Goal: Task Accomplishment & Management: Manage account settings

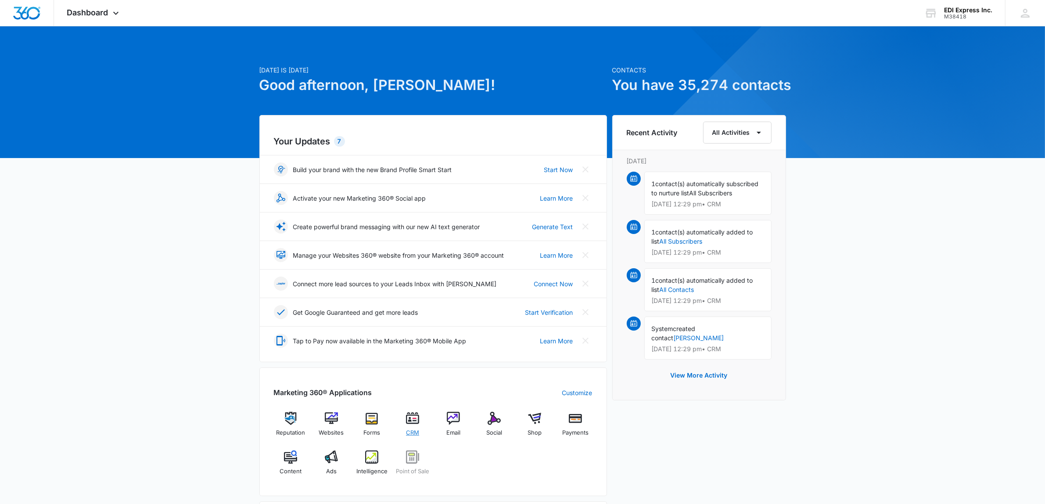
click at [409, 422] on img at bounding box center [412, 418] width 13 height 13
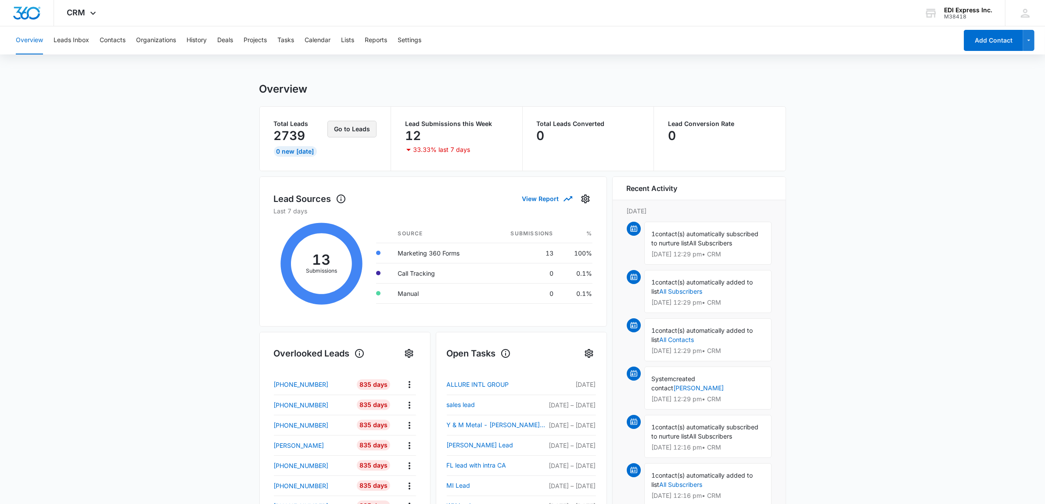
click at [360, 128] on button "Go to Leads" at bounding box center [351, 129] width 49 height 17
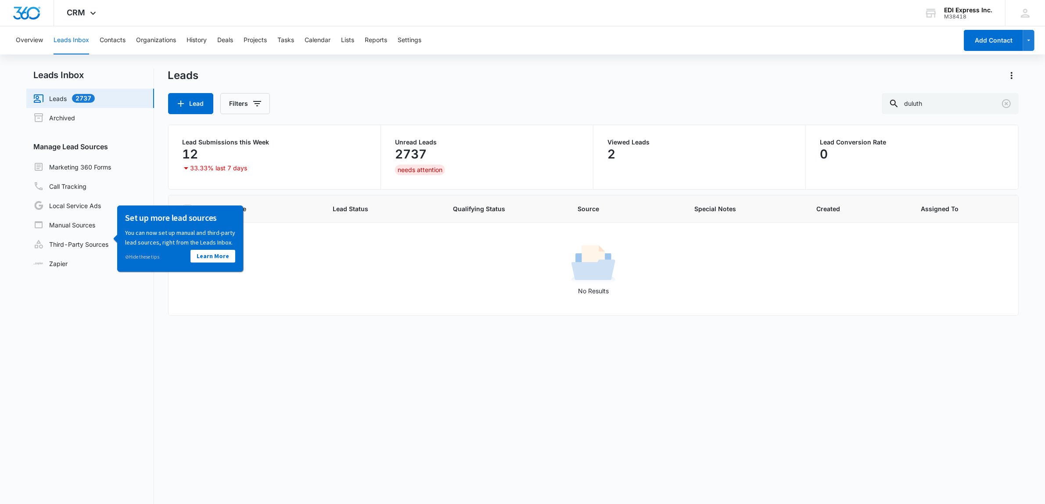
click at [82, 97] on link "Leads 2737" at bounding box center [63, 98] width 61 height 11
click at [68, 161] on link "Marketing 360 Forms" at bounding box center [72, 166] width 78 height 11
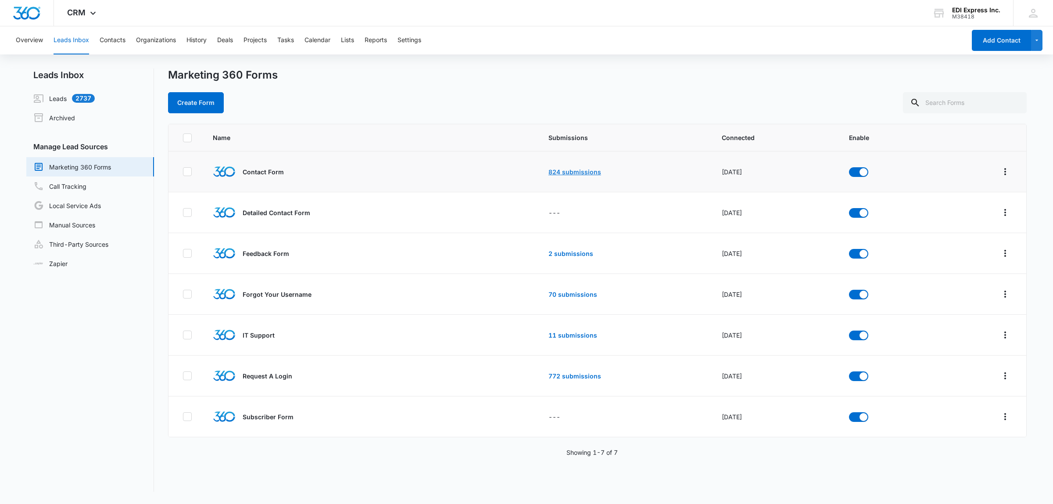
click at [551, 171] on link "824 submissions" at bounding box center [574, 171] width 53 height 7
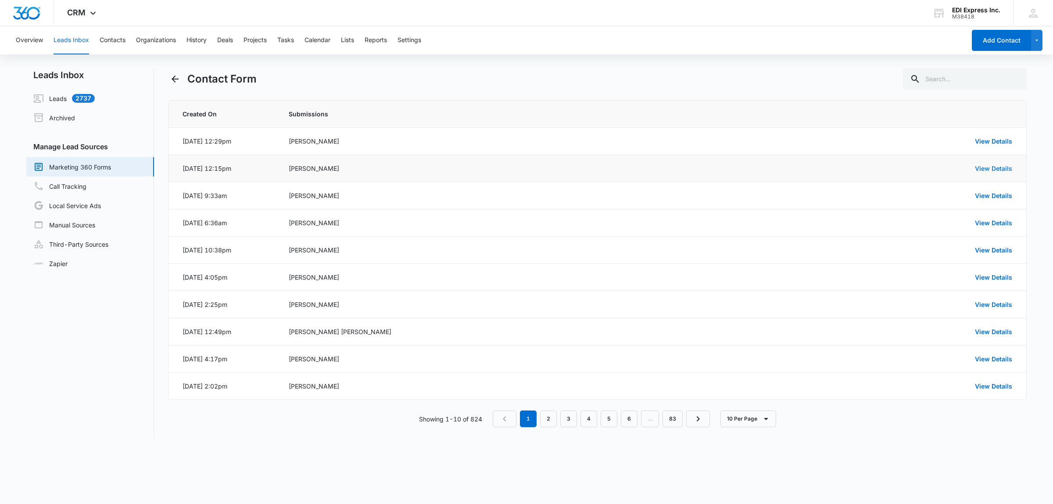
click at [989, 169] on link "View Details" at bounding box center [993, 168] width 37 height 7
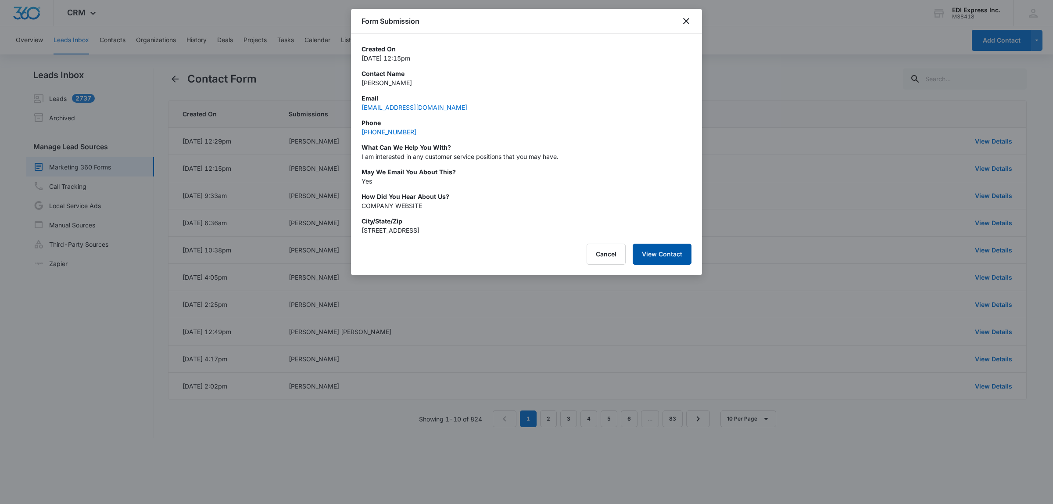
click at [657, 261] on button "View Contact" at bounding box center [662, 254] width 59 height 21
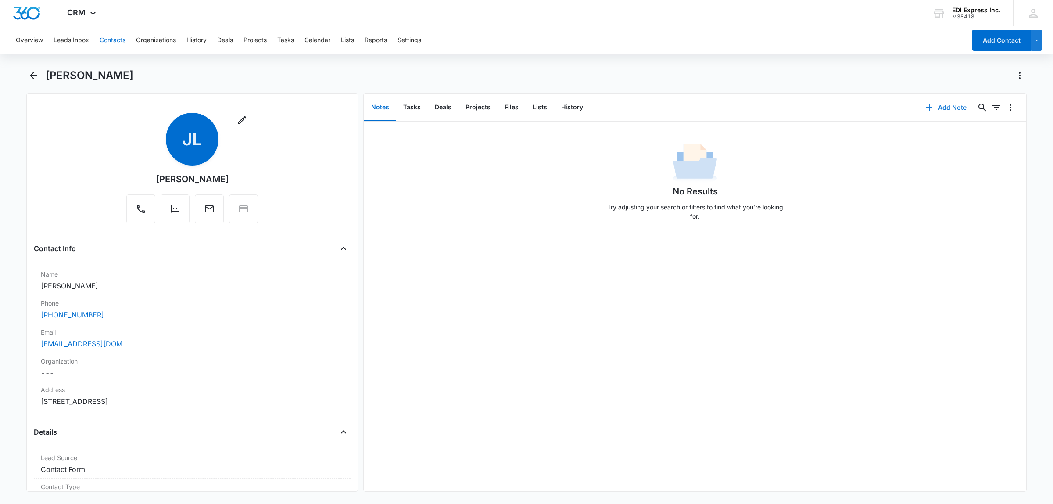
click at [930, 105] on button "Add Note" at bounding box center [946, 107] width 58 height 21
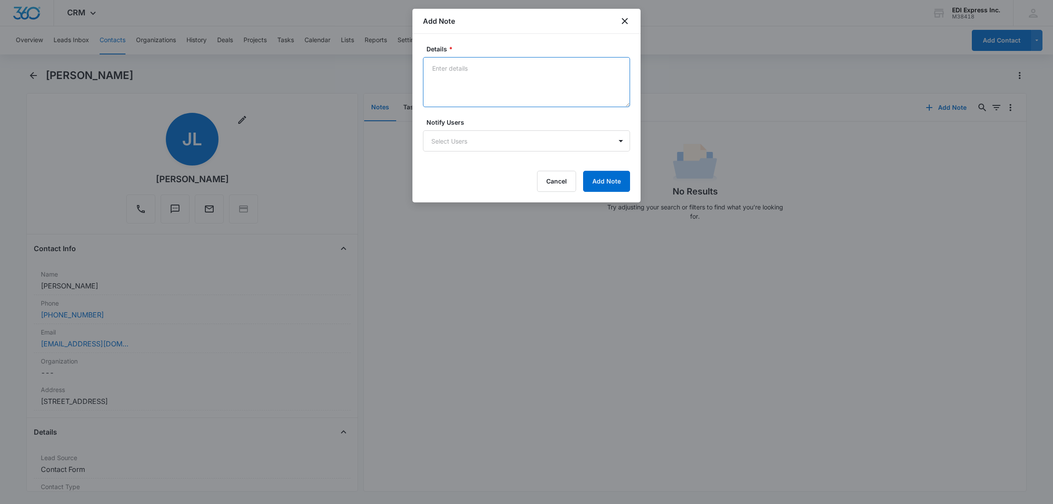
click at [448, 69] on textarea "Details *" at bounding box center [526, 82] width 207 height 50
type textarea "Contact loking for employment. did no specify what type."
click at [623, 176] on button "Add Note" at bounding box center [606, 181] width 47 height 21
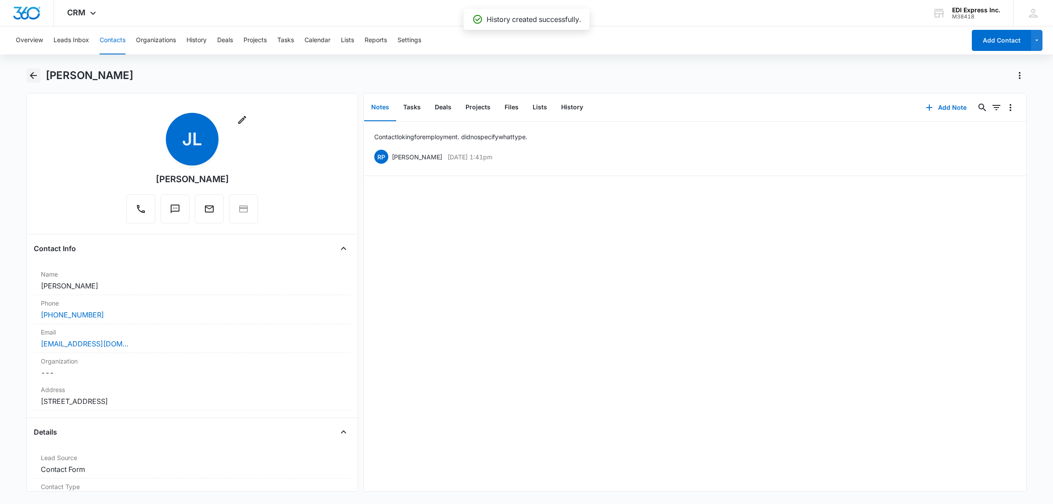
drag, startPoint x: 33, startPoint y: 71, endPoint x: 33, endPoint y: 79, distance: 8.8
click at [33, 75] on icon "Back" at bounding box center [33, 75] width 11 height 11
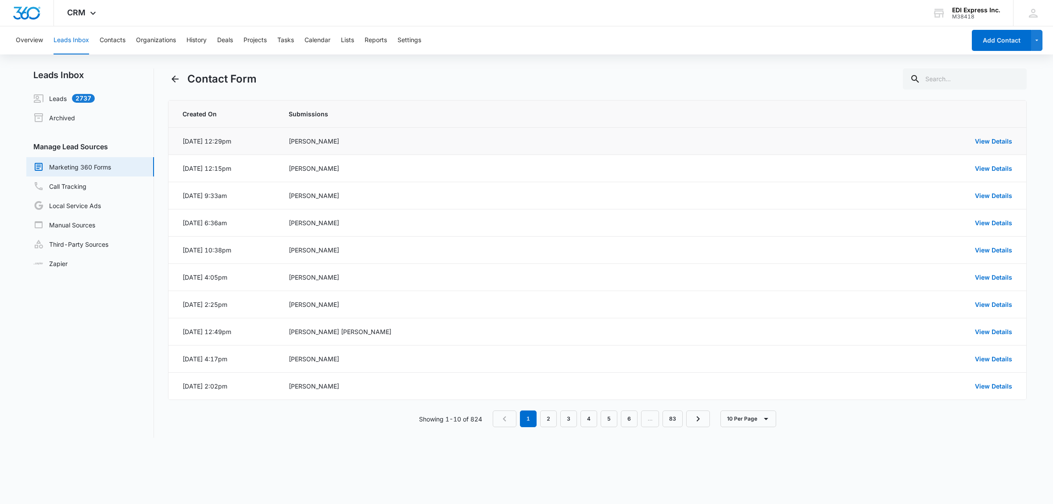
drag, startPoint x: 317, startPoint y: 143, endPoint x: 317, endPoint y: 153, distance: 9.7
click at [317, 143] on div "[PERSON_NAME]" at bounding box center [528, 140] width 478 height 9
click at [994, 140] on link "View Details" at bounding box center [993, 140] width 37 height 7
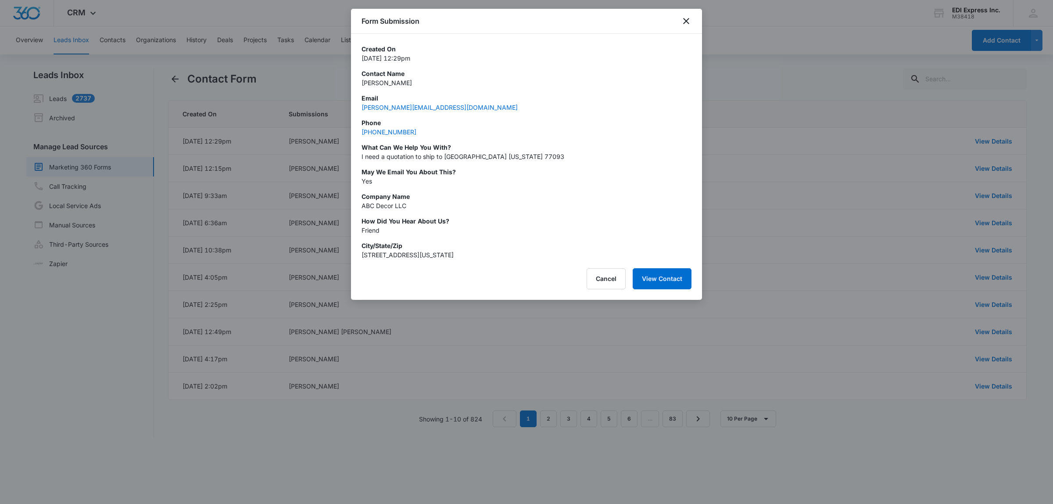
drag, startPoint x: 185, startPoint y: 443, endPoint x: 181, endPoint y: 444, distance: 4.4
click at [183, 443] on div at bounding box center [526, 252] width 1053 height 504
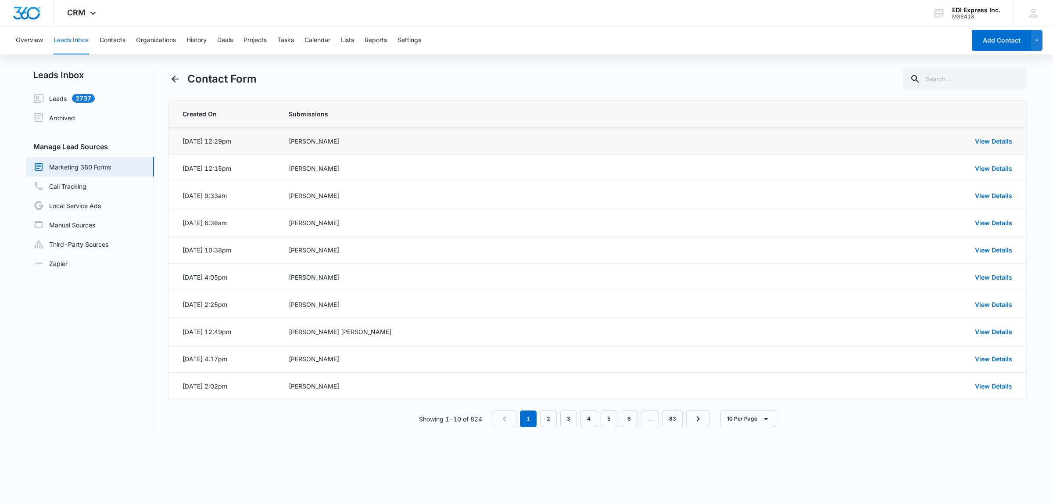
click at [290, 142] on div "[PERSON_NAME]" at bounding box center [528, 140] width 478 height 9
click at [1006, 141] on link "View Details" at bounding box center [993, 140] width 37 height 7
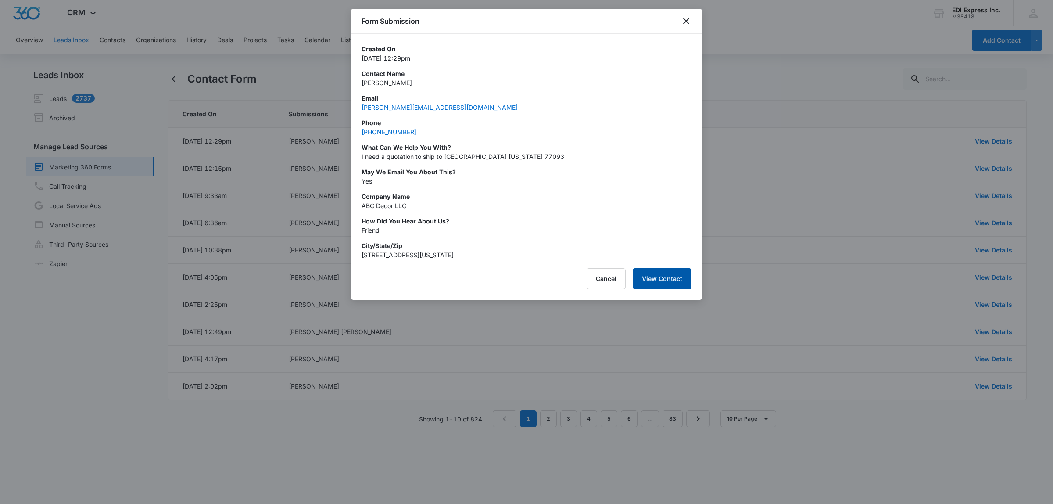
click at [651, 279] on button "View Contact" at bounding box center [662, 278] width 59 height 21
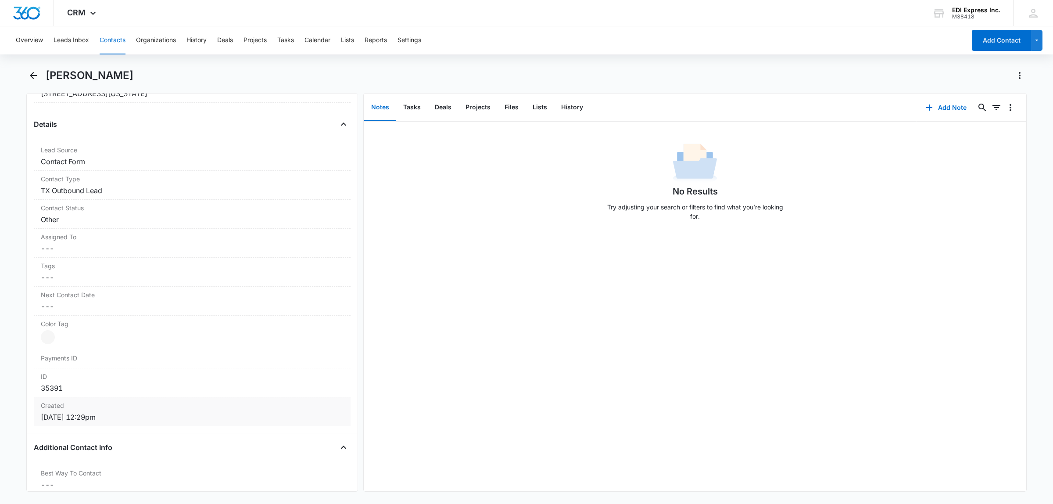
scroll to position [329, 0]
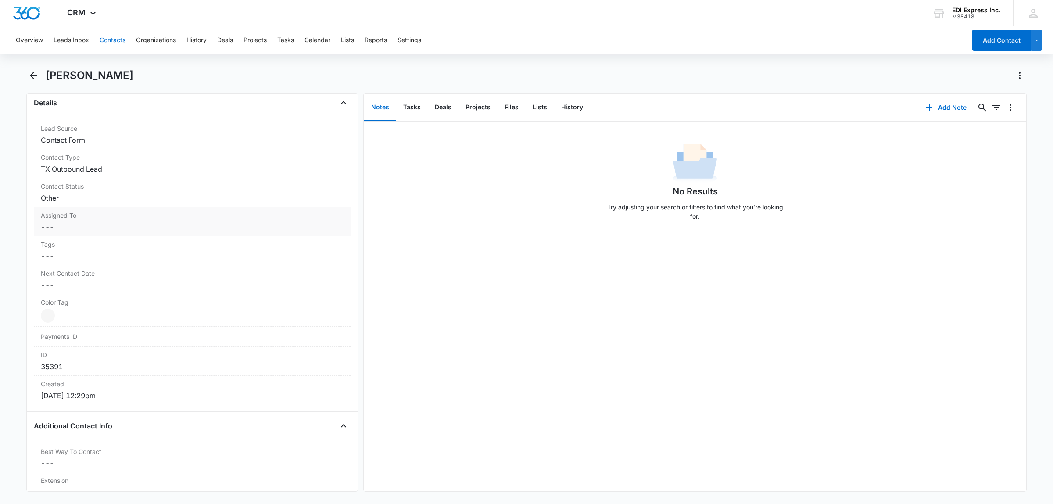
click at [101, 227] on dd "Cancel Save Changes ---" at bounding box center [192, 227] width 303 height 11
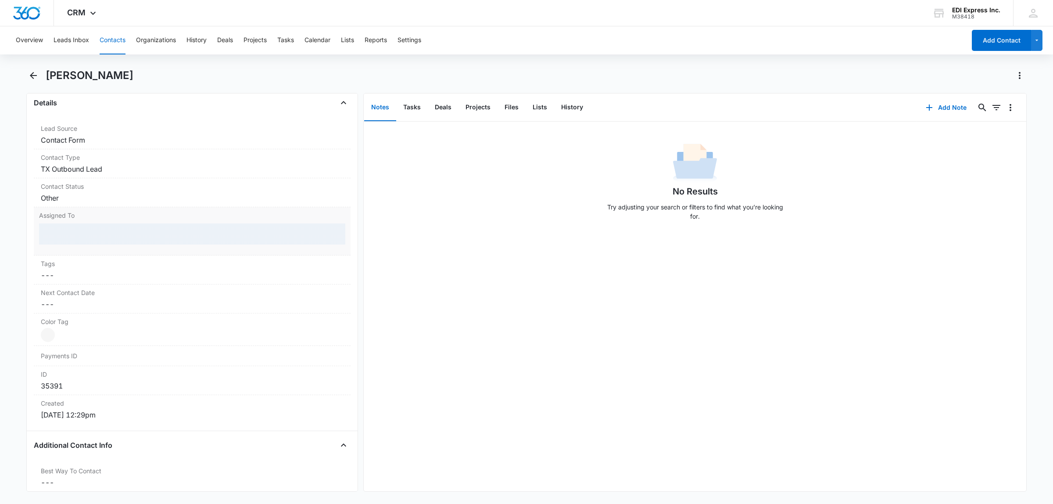
click at [101, 231] on div at bounding box center [192, 233] width 306 height 21
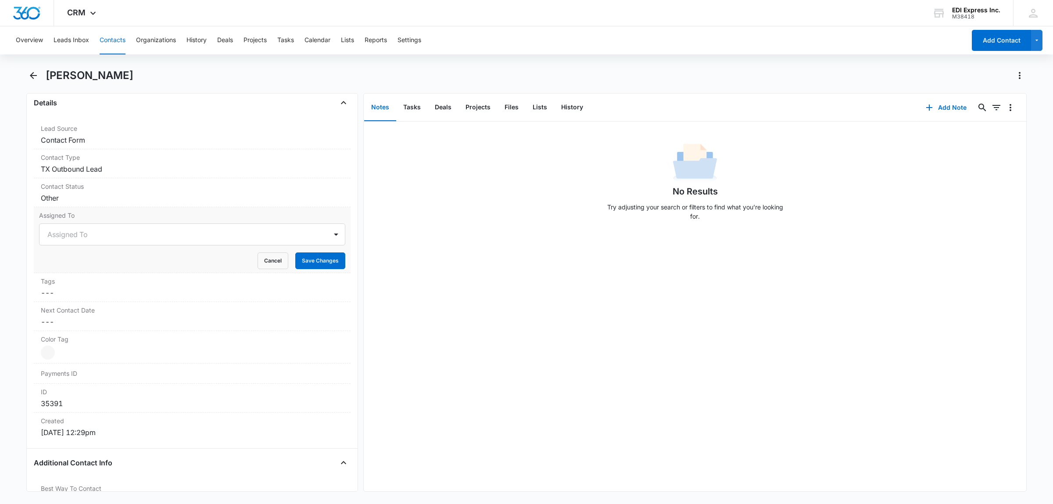
click at [101, 236] on div at bounding box center [181, 234] width 269 height 12
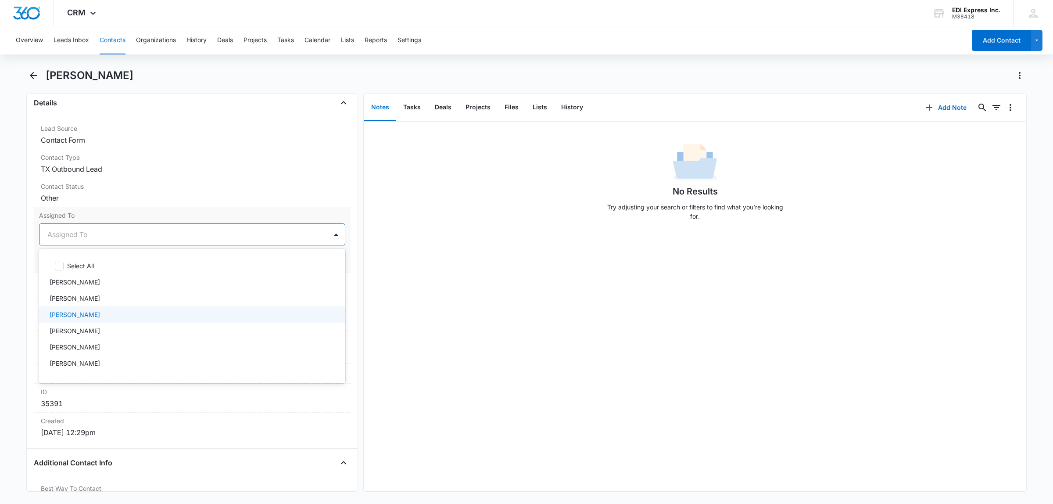
scroll to position [165, 0]
click at [93, 300] on div "[PERSON_NAME]" at bounding box center [191, 295] width 283 height 9
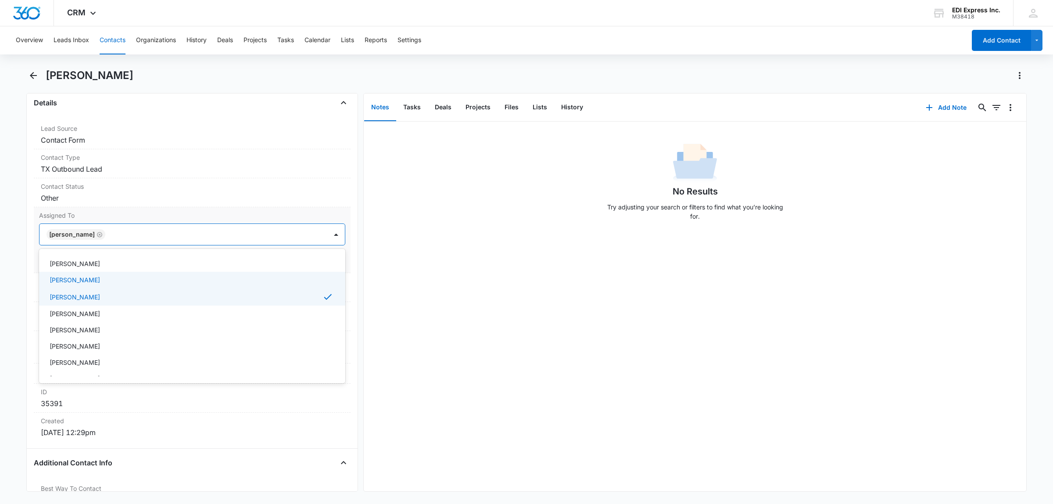
click at [159, 235] on div at bounding box center [212, 234] width 208 height 12
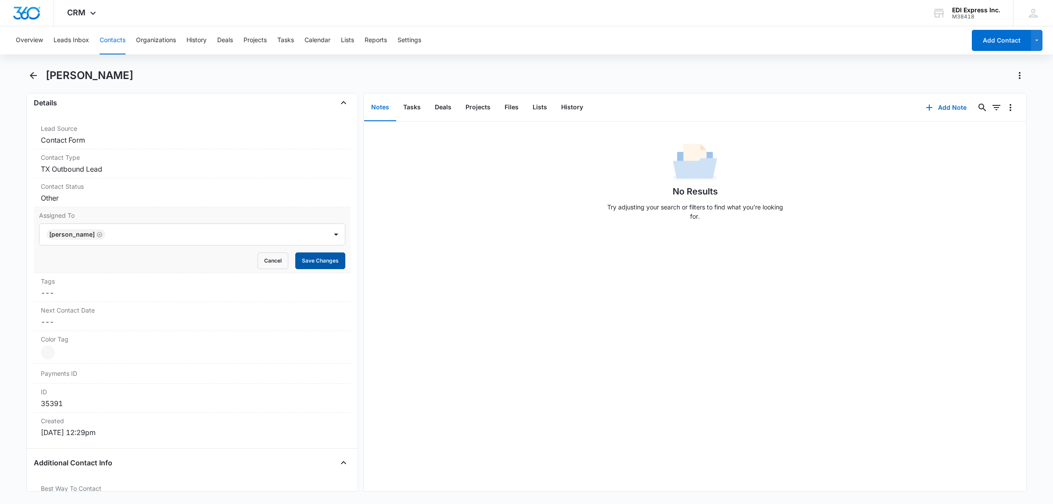
click at [316, 262] on button "Save Changes" at bounding box center [320, 260] width 50 height 17
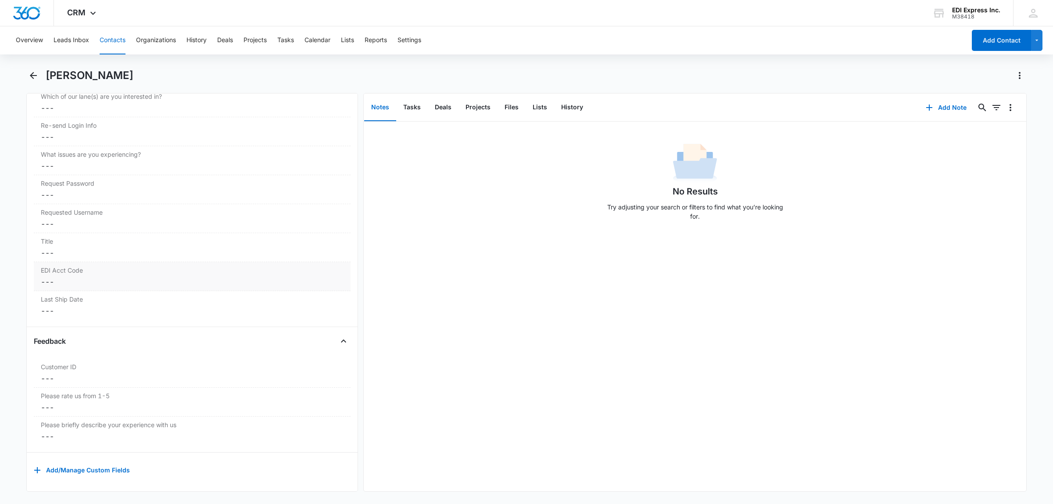
click at [63, 276] on dd "Cancel Save Changes ---" at bounding box center [192, 281] width 303 height 11
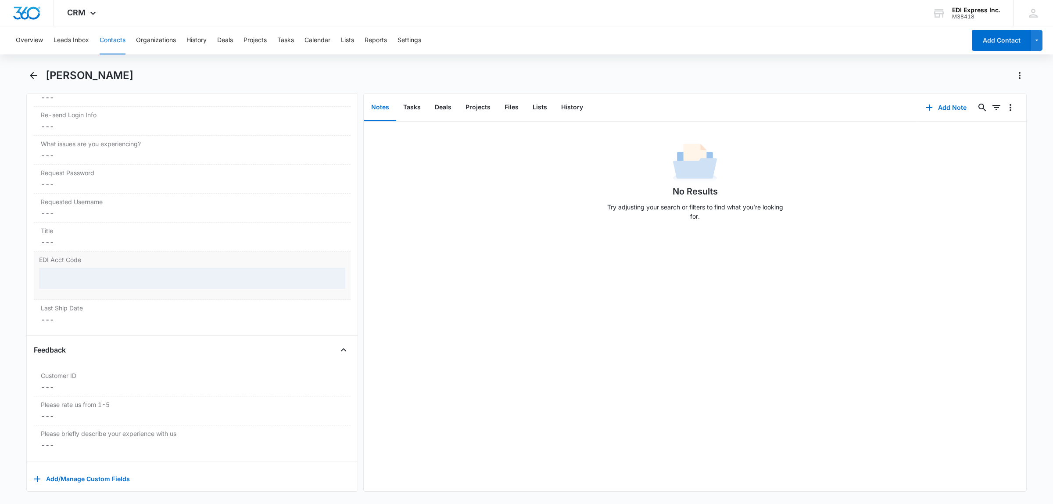
scroll to position [1129, 0]
click at [66, 280] on div at bounding box center [192, 278] width 306 height 21
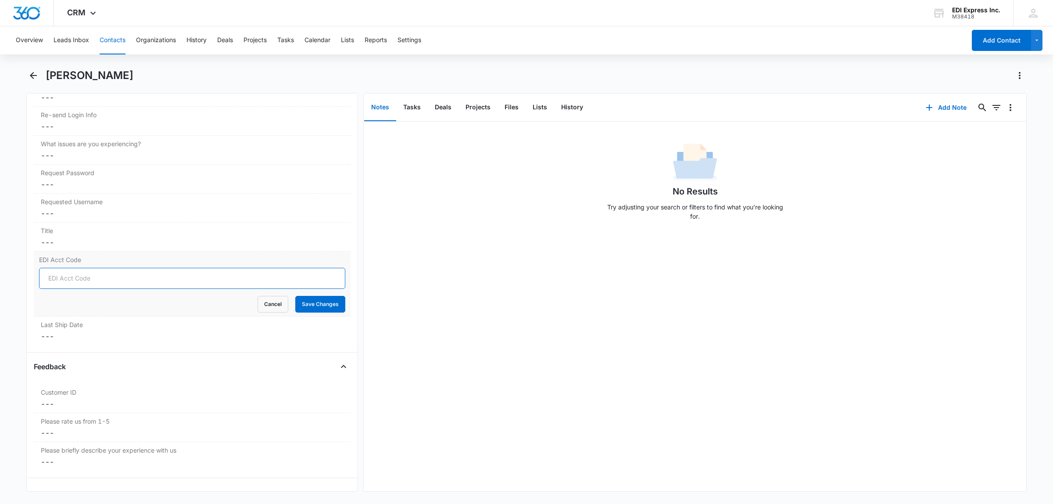
click at [97, 281] on input "EDI Acct Code" at bounding box center [192, 278] width 306 height 21
type input "178327"
click at [319, 307] on button "Save Changes" at bounding box center [320, 304] width 50 height 17
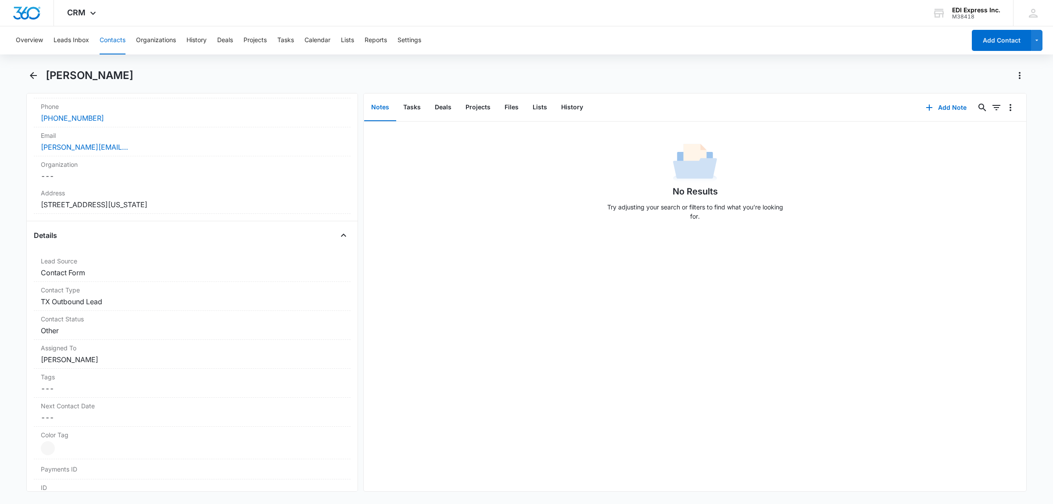
scroll to position [0, 0]
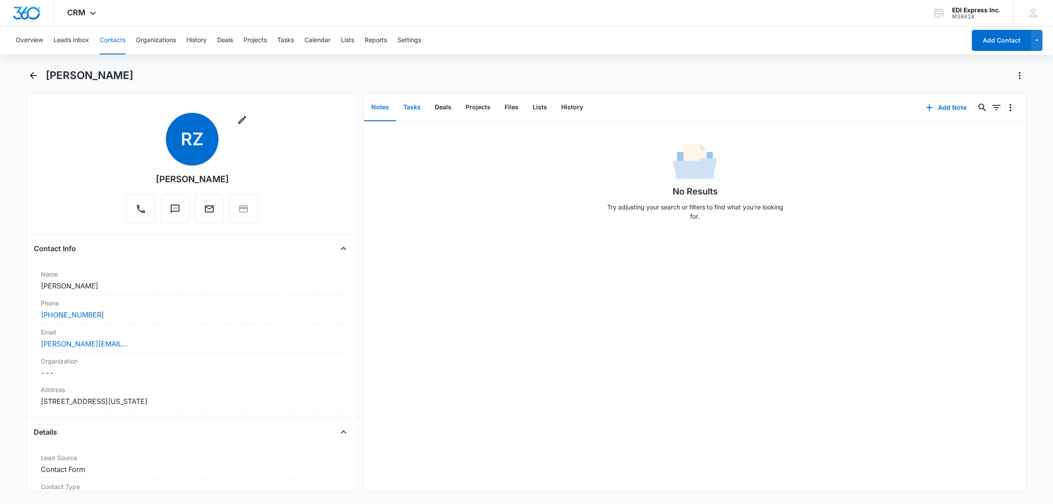
click at [413, 104] on button "Tasks" at bounding box center [412, 107] width 32 height 27
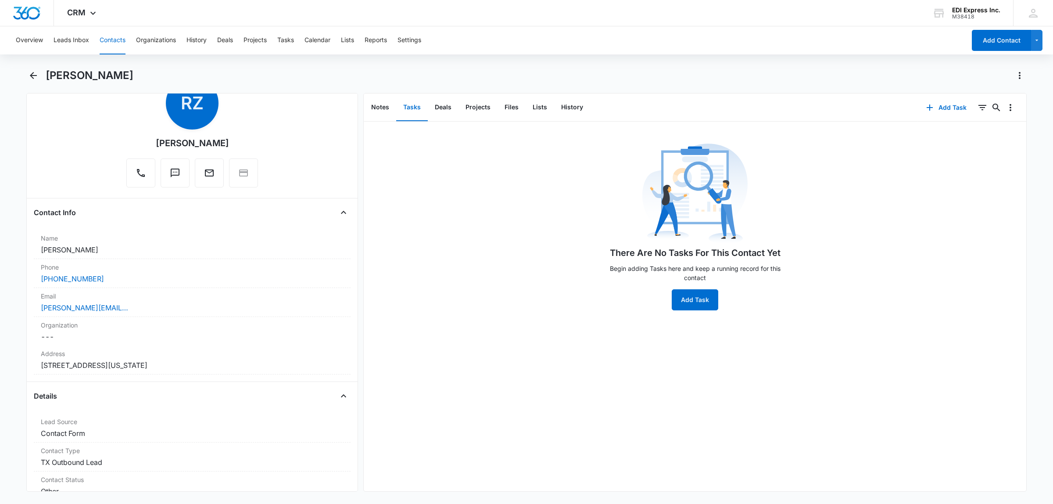
scroll to position [55, 0]
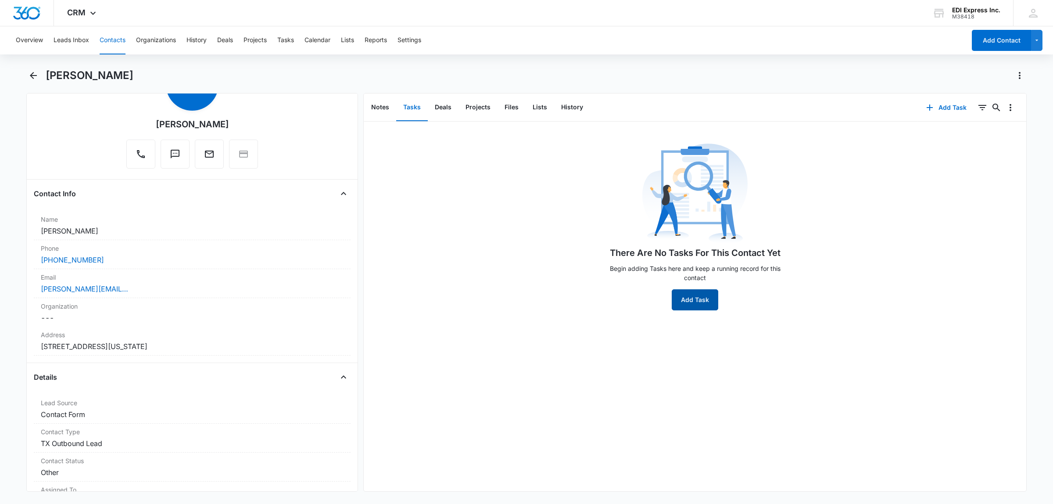
click at [697, 297] on button "Add Task" at bounding box center [695, 299] width 47 height 21
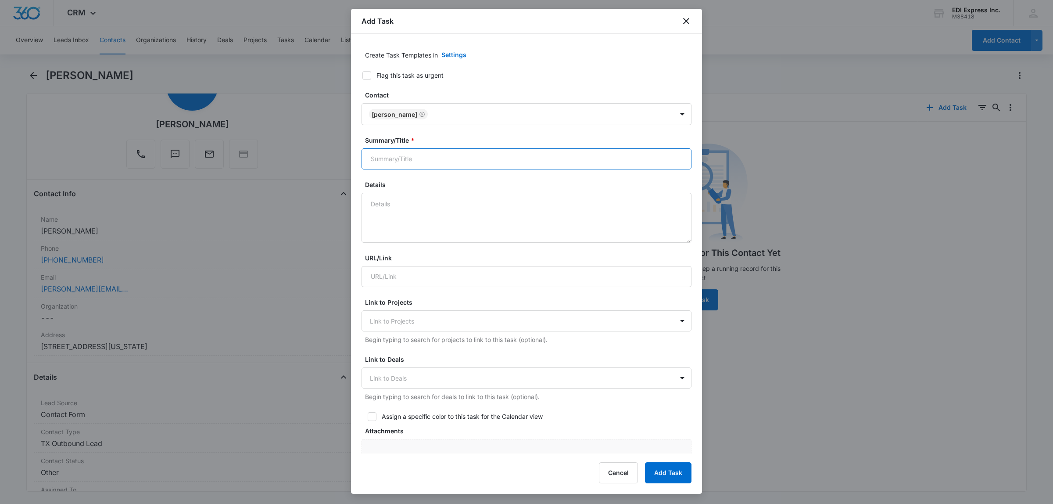
click at [421, 168] on input "Summary/Title *" at bounding box center [527, 158] width 330 height 21
click at [421, 157] on input "Summary/Title *" at bounding box center [527, 158] width 330 height 21
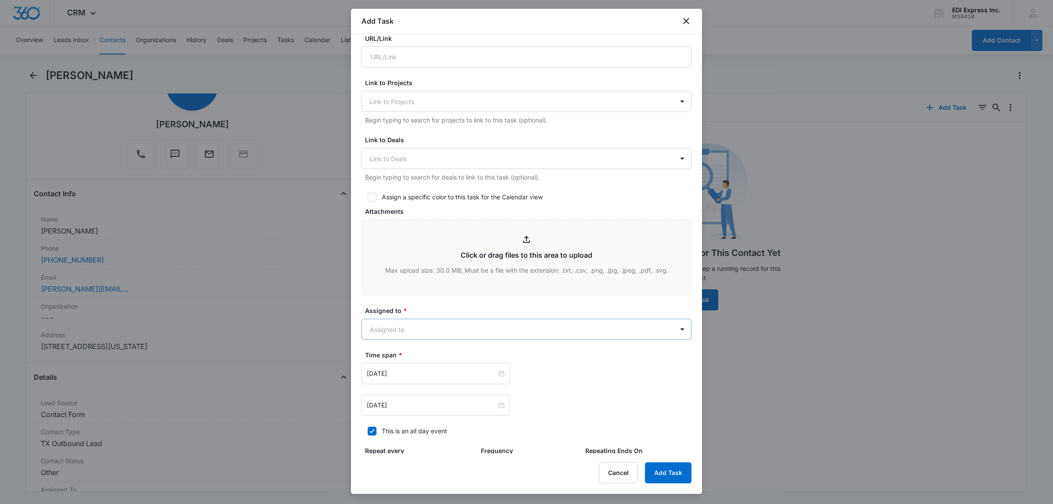
type input "ABC Decor - [GEOGRAPHIC_DATA]"
click at [417, 327] on body "CRM Apps Reputation Websites Forms CRM Email Social Shop Payments POS Content A…" at bounding box center [526, 252] width 1053 height 504
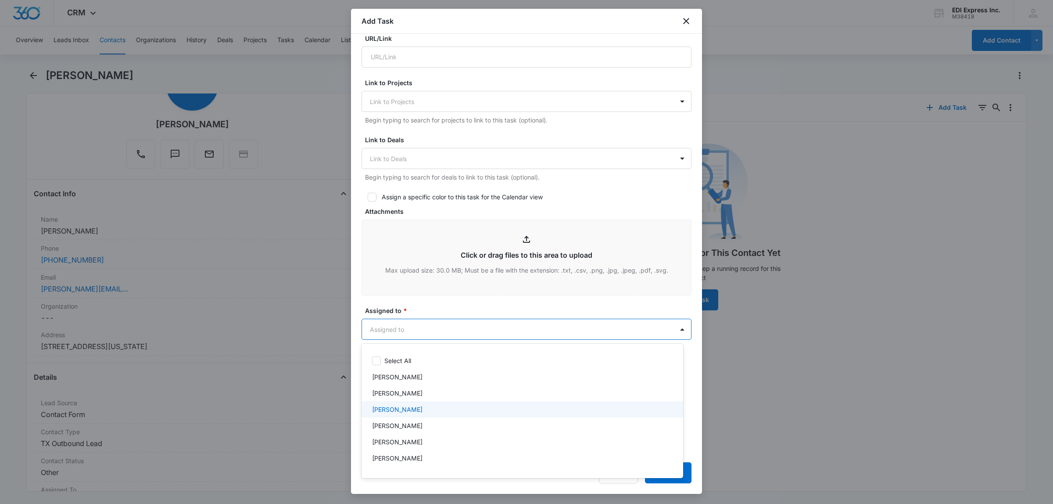
scroll to position [110, 0]
click at [418, 395] on div "[PERSON_NAME]" at bounding box center [521, 396] width 299 height 9
click at [509, 328] on div at bounding box center [526, 252] width 1053 height 504
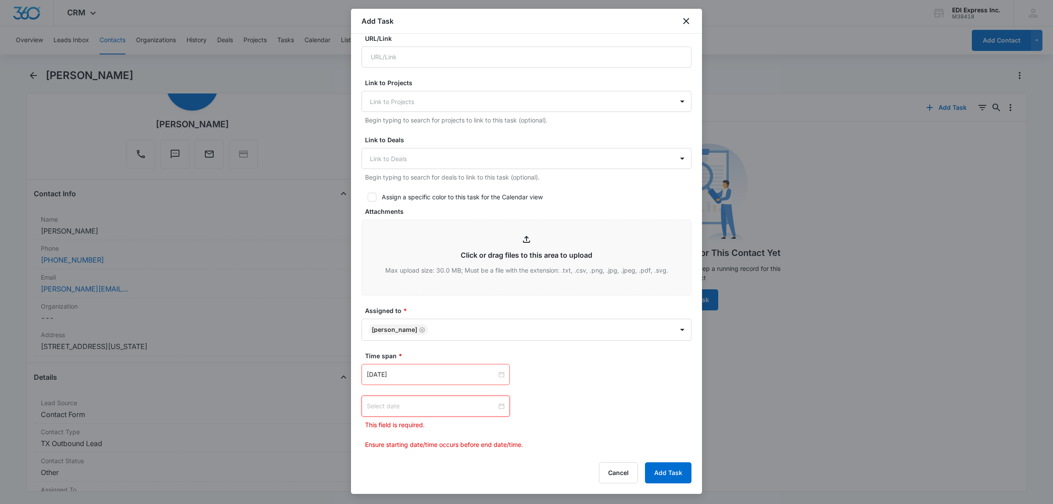
click at [428, 406] on input at bounding box center [432, 406] width 130 height 10
type input "[DATE]"
click at [435, 301] on div "4" at bounding box center [437, 300] width 11 height 11
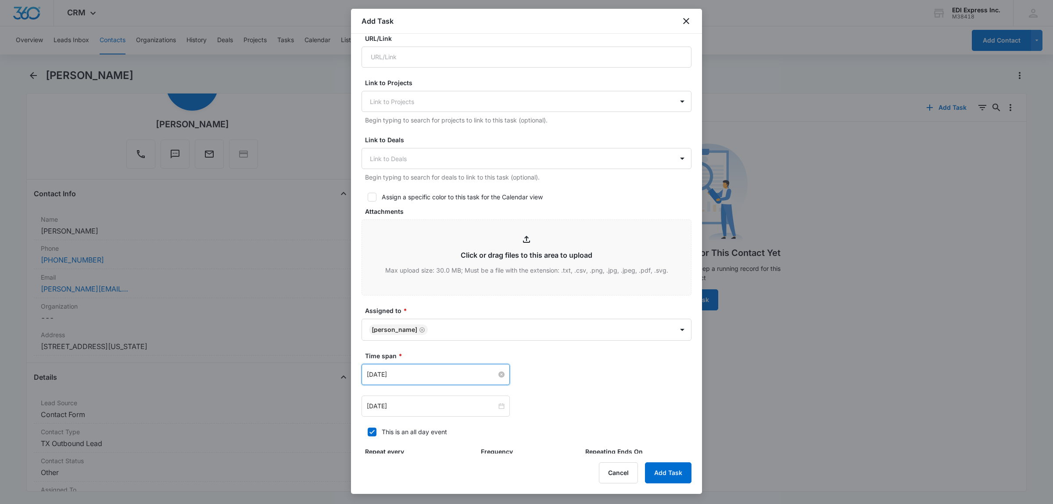
click at [451, 373] on input "[DATE]" at bounding box center [432, 374] width 130 height 10
type input "[DATE]"
click at [438, 268] on div "4" at bounding box center [437, 268] width 11 height 11
click at [494, 405] on div "[DATE]" at bounding box center [436, 406] width 138 height 10
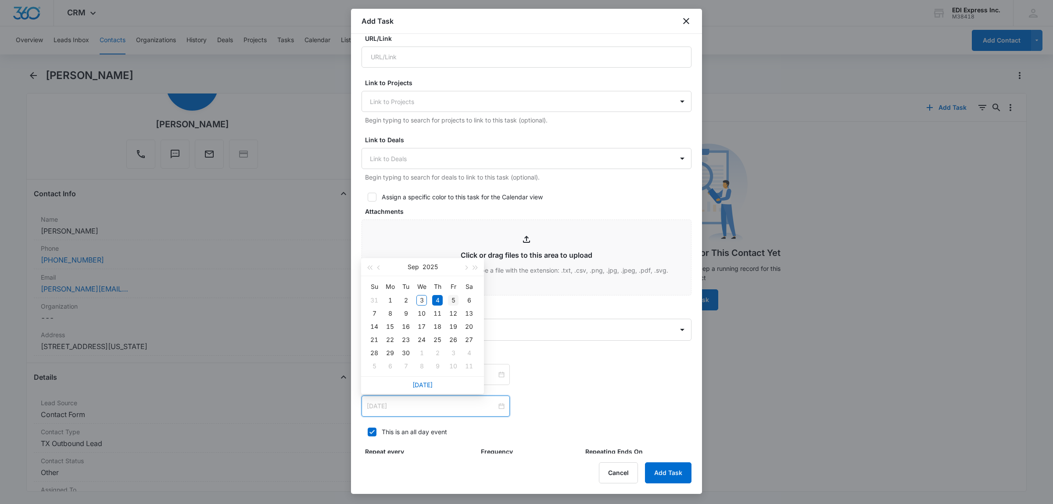
type input "[DATE]"
click at [453, 299] on div "5" at bounding box center [453, 300] width 11 height 11
click at [663, 474] on button "Add Task" at bounding box center [668, 472] width 47 height 21
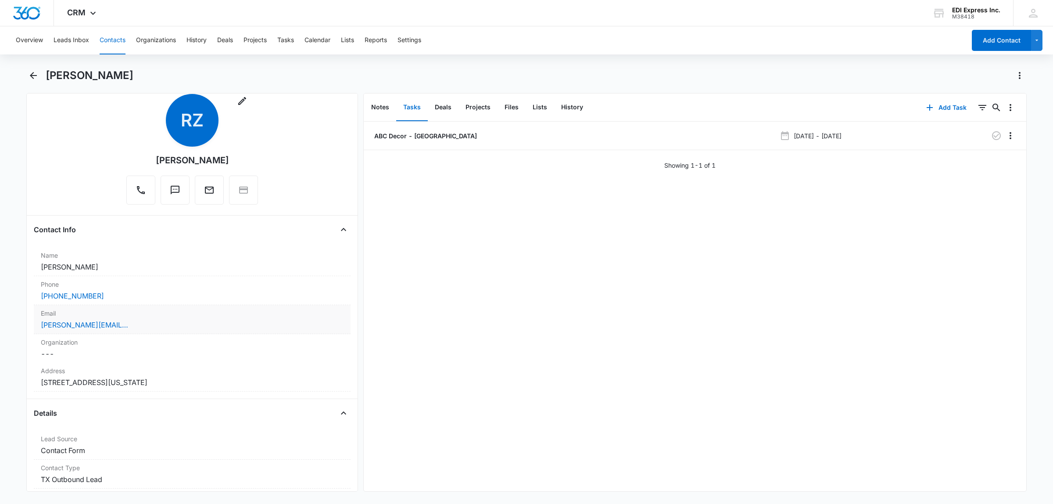
scroll to position [0, 0]
